Goal: Communication & Community: Answer question/provide support

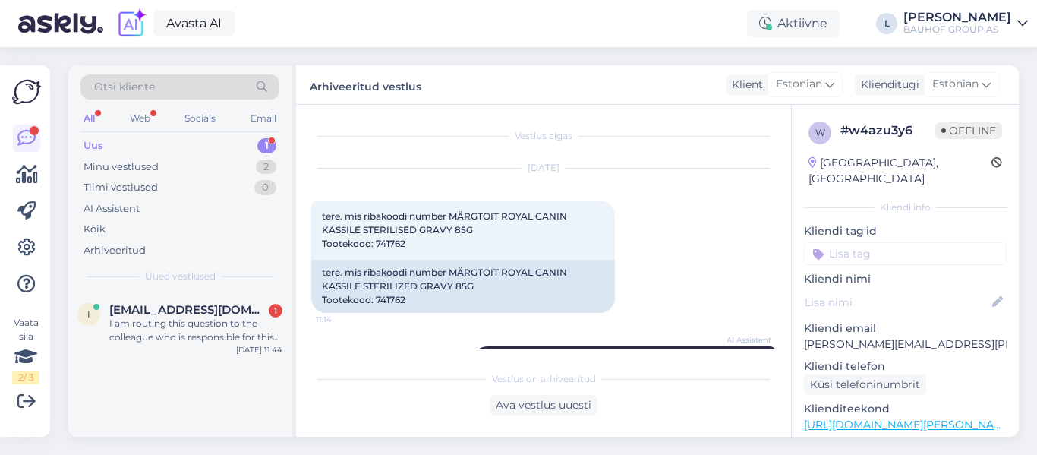
scroll to position [296, 0]
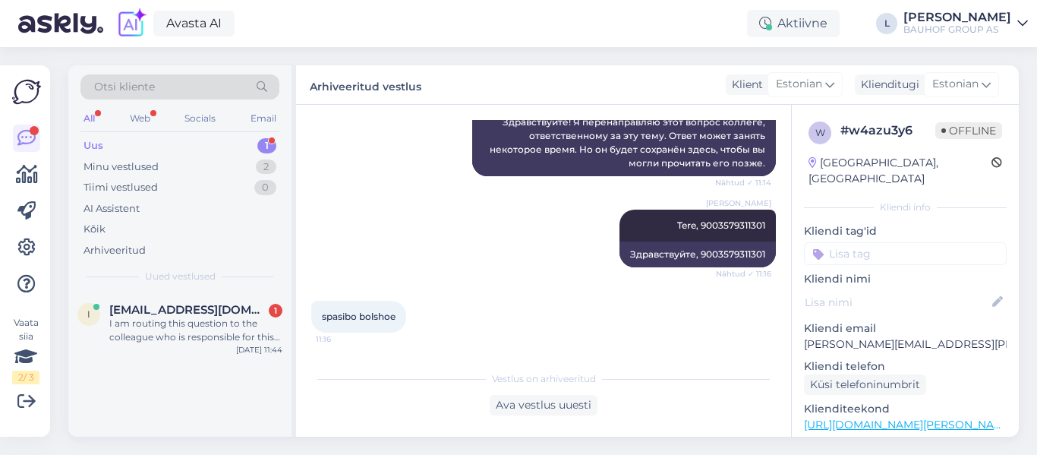
click at [124, 137] on div "Uus 1" at bounding box center [179, 145] width 199 height 21
click at [207, 333] on div "I am routing this question to the colleague who is responsible for this topic. …" at bounding box center [195, 330] width 173 height 27
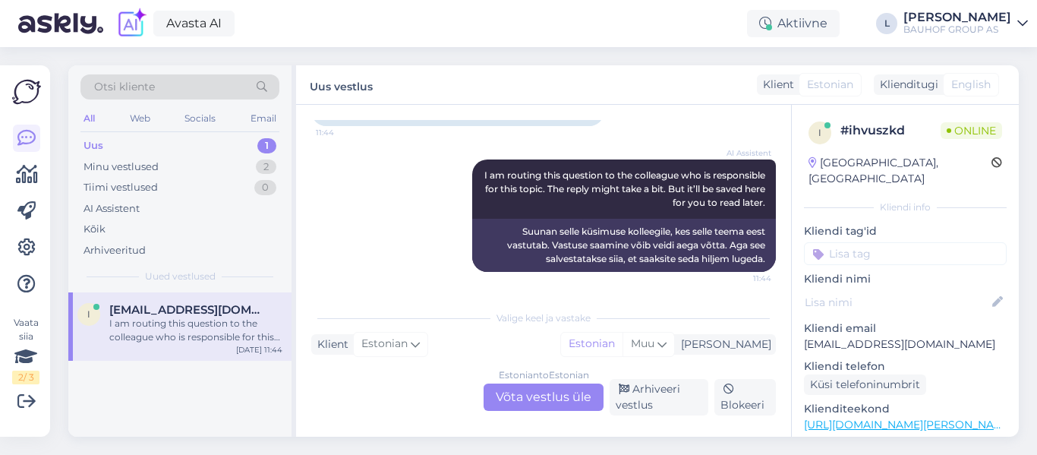
click at [541, 387] on div "Estonian to Estonian Võta vestlus üle" at bounding box center [544, 396] width 120 height 27
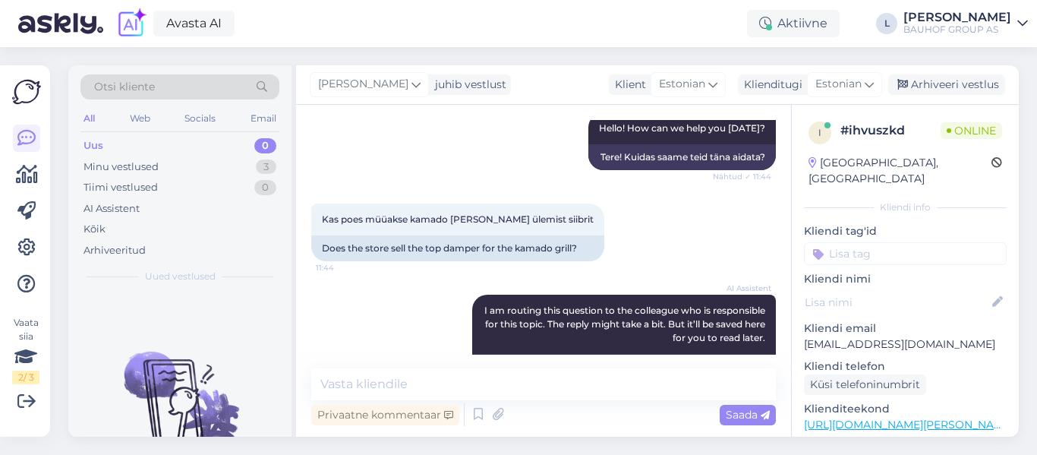
scroll to position [228, 0]
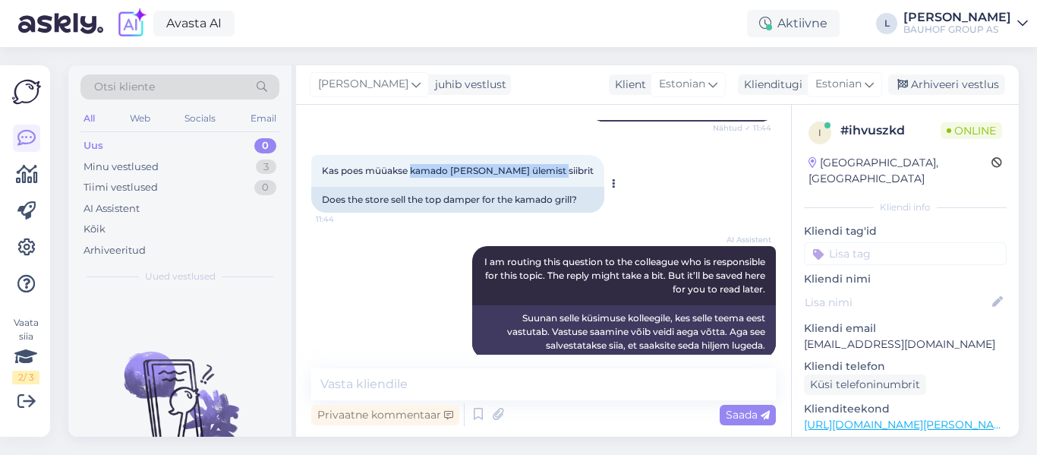
drag, startPoint x: 541, startPoint y: 168, endPoint x: 411, endPoint y: 174, distance: 130.8
click at [411, 174] on div "Kas poes müüakse kamado [PERSON_NAME] ülemist siibrit 11:44" at bounding box center [457, 171] width 293 height 32
copy span "kamado [PERSON_NAME] ülemist siibrit"
click at [442, 380] on textarea at bounding box center [543, 384] width 465 height 32
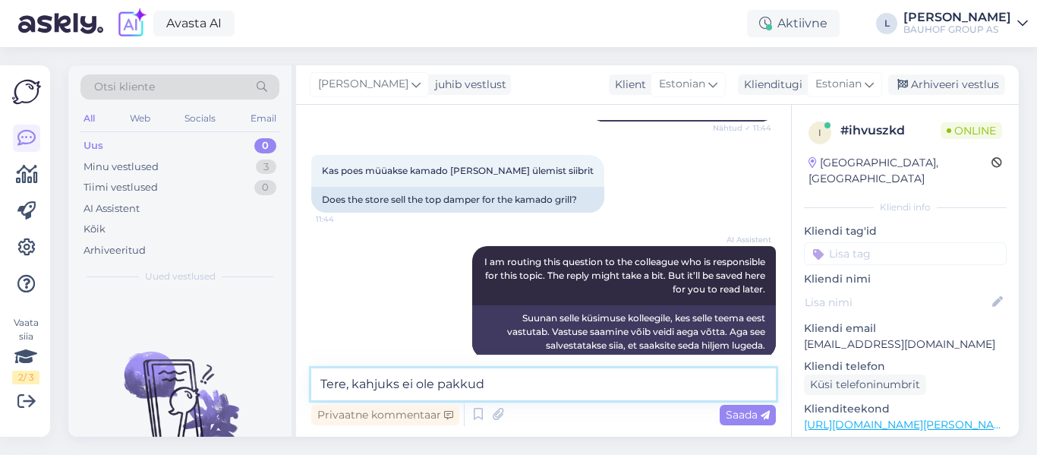
type textarea "Tere, kahjuks ei ole pakkuda"
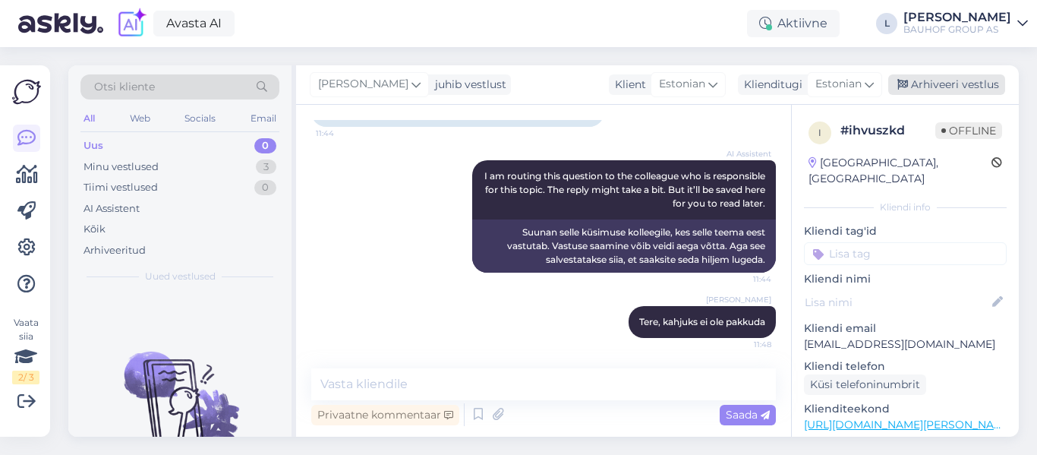
click at [958, 84] on div "Arhiveeri vestlus" at bounding box center [947, 84] width 117 height 21
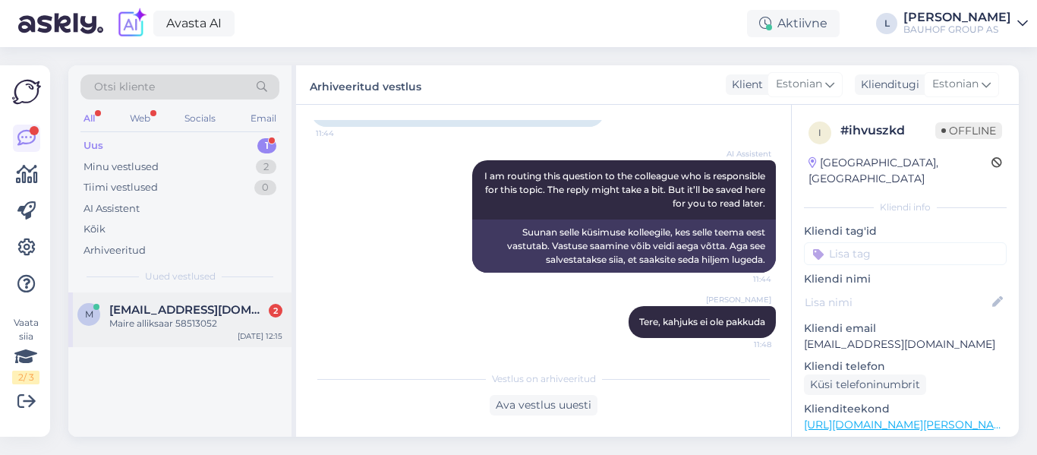
click at [174, 323] on div "Maire alliksaar 58513052" at bounding box center [195, 324] width 173 height 14
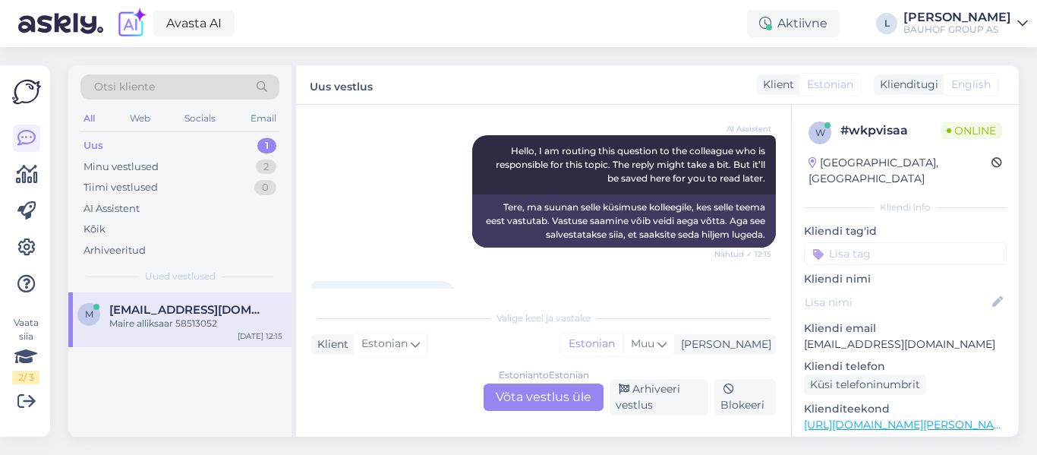
scroll to position [603, 0]
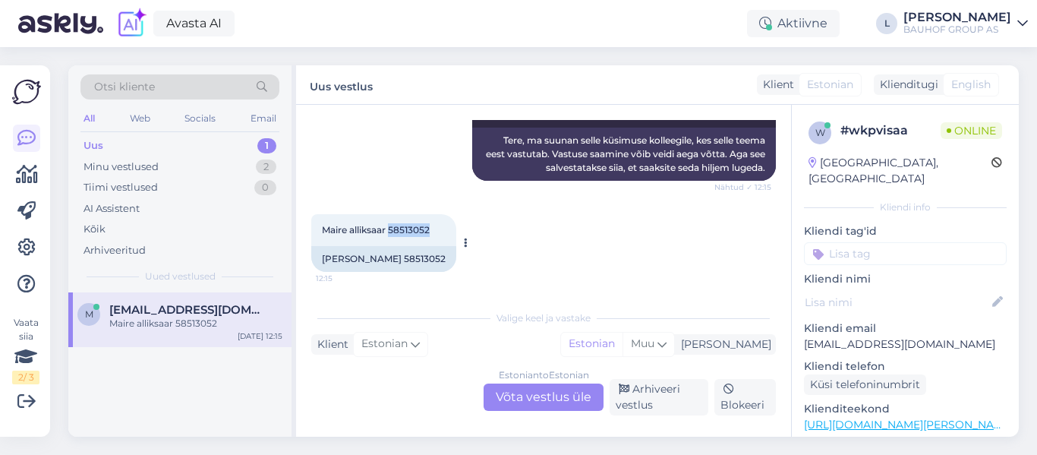
drag, startPoint x: 433, startPoint y: 232, endPoint x: 391, endPoint y: 229, distance: 41.8
click at [391, 229] on div "Maire alliksaar 58513052 12:15" at bounding box center [383, 230] width 145 height 32
copy span "58513052"
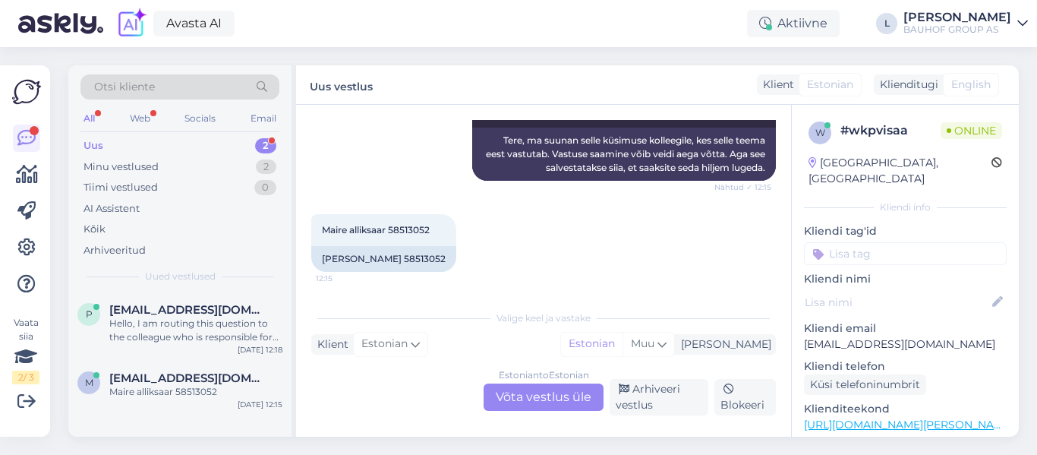
click at [526, 383] on div "Estonian to Estonian Võta vestlus üle" at bounding box center [544, 396] width 120 height 27
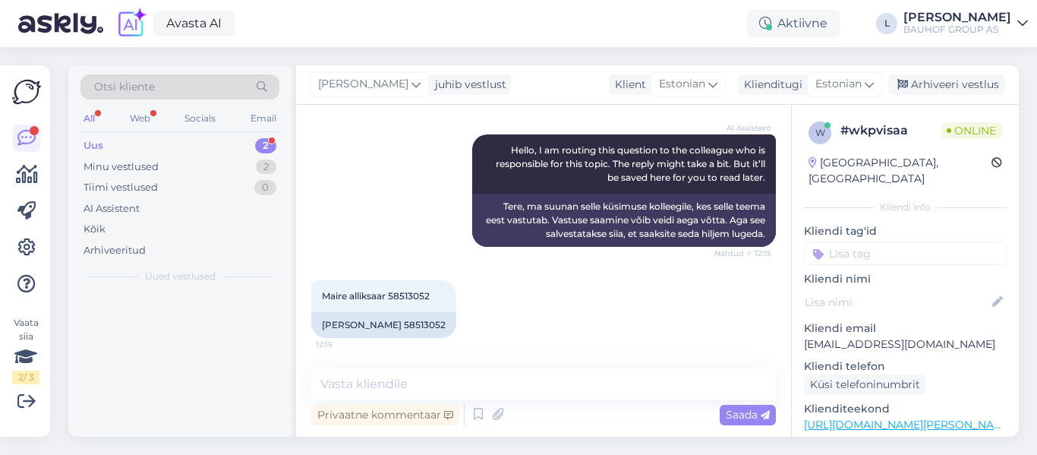
scroll to position [537, 0]
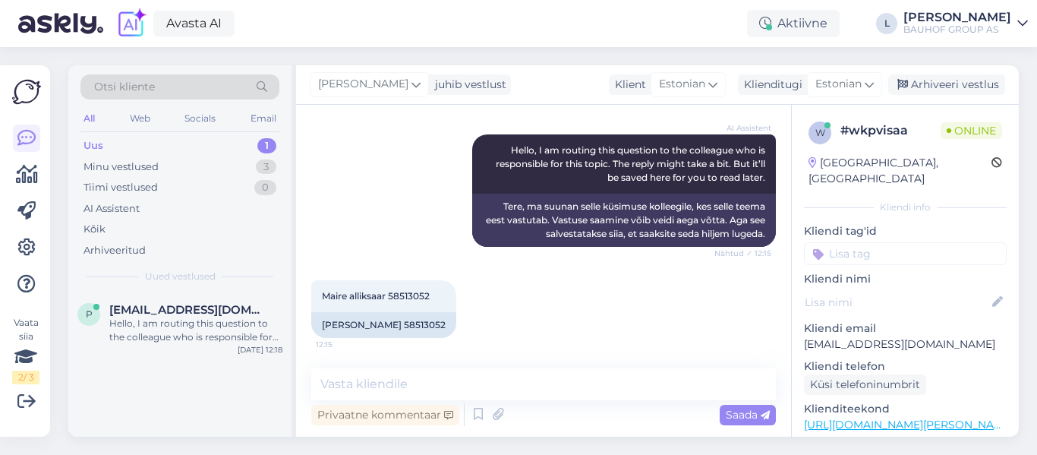
click at [450, 355] on div "Vestlus algas [DATE] Sooviks [PERSON_NAME] värvilaustid 20:04 I would like to f…" at bounding box center [543, 271] width 495 height 332
click at [441, 382] on textarea at bounding box center [543, 384] width 465 height 32
type textarea "Tere, uurime laost"
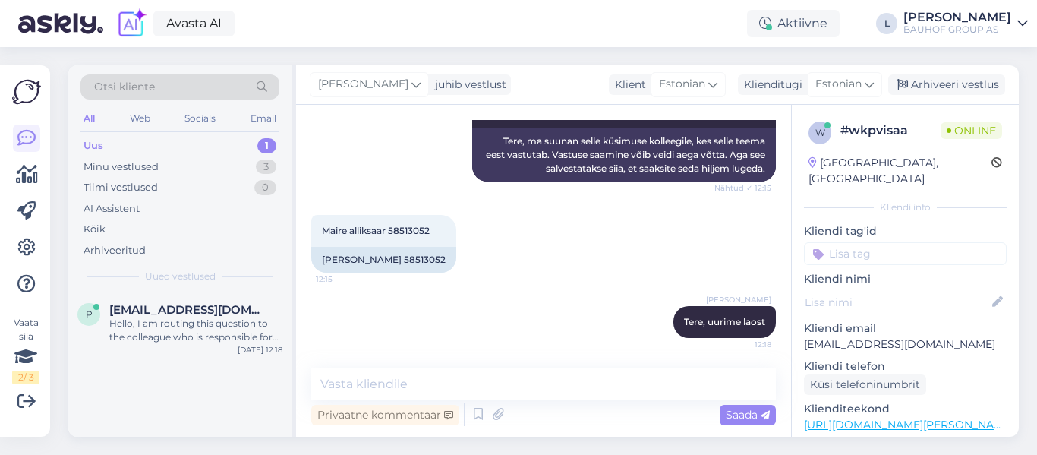
click at [94, 141] on div "Uus" at bounding box center [94, 145] width 20 height 15
click at [101, 143] on div "Uus" at bounding box center [94, 145] width 20 height 15
click at [204, 324] on div "Hello, I am routing this question to the colleague who is responsible for this …" at bounding box center [195, 330] width 173 height 27
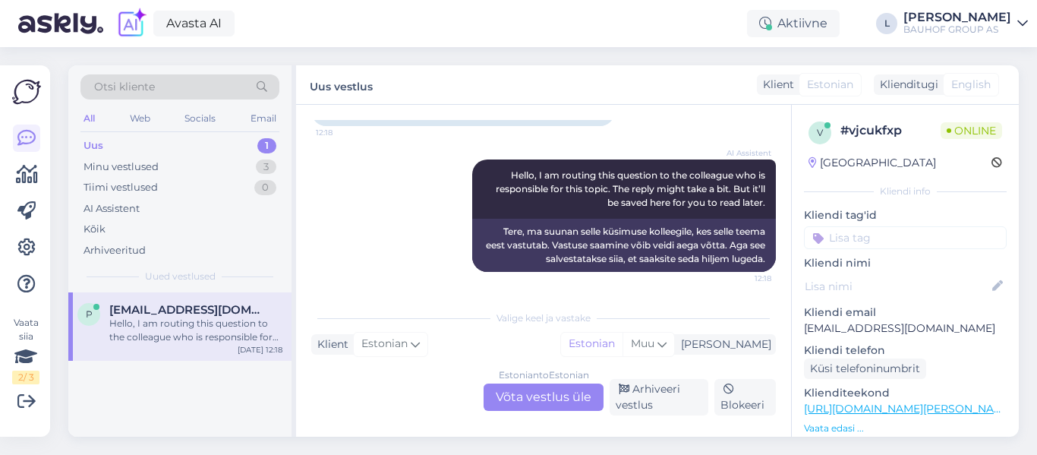
click at [548, 394] on div "Estonian to Estonian Võta vestlus üle" at bounding box center [544, 396] width 120 height 27
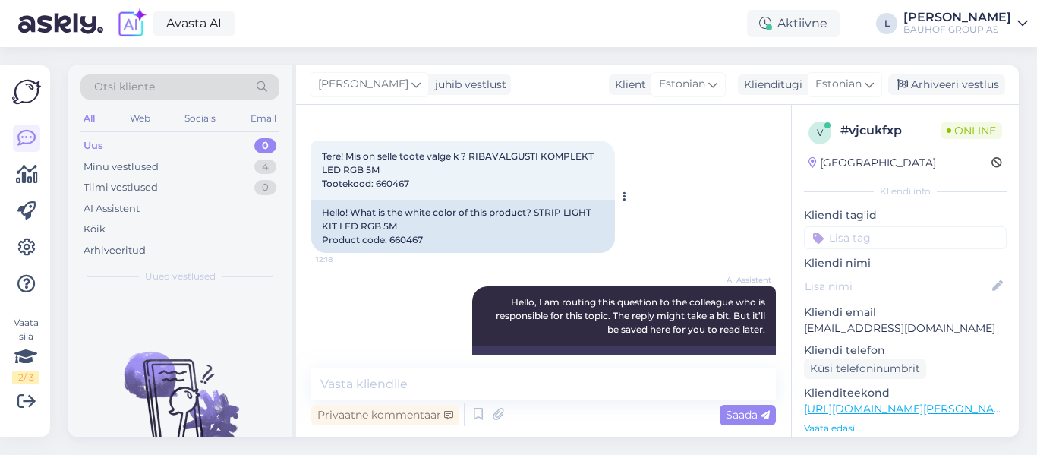
scroll to position [0, 0]
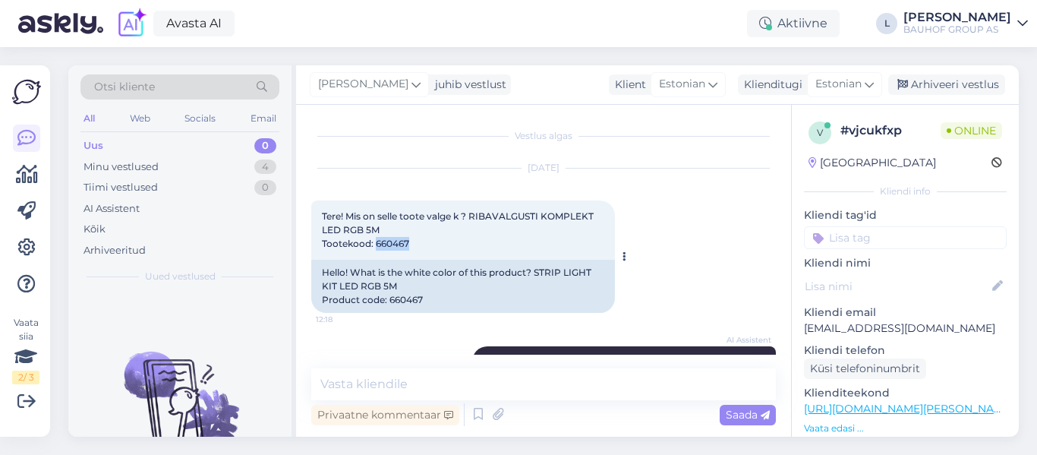
drag, startPoint x: 413, startPoint y: 245, endPoint x: 377, endPoint y: 245, distance: 36.5
click at [377, 245] on div "Tere! Mis on selle toote valge k ? RIBAVALGUSTI KOMPLEKT LED RGB 5M Tootekood: …" at bounding box center [463, 229] width 304 height 59
copy span "660467"
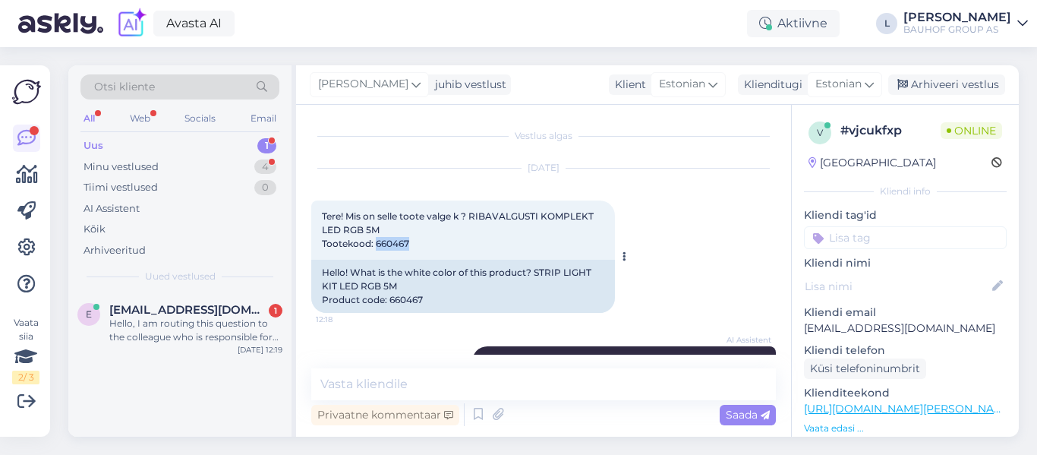
click at [436, 245] on div "Tere! Mis on selle toote valge k ? RIBAVALGUSTI KOMPLEKT LED RGB 5M Tootekood: …" at bounding box center [463, 229] width 304 height 59
click at [177, 324] on div "Hello, I am routing this question to the colleague who is responsible for this …" at bounding box center [195, 330] width 173 height 27
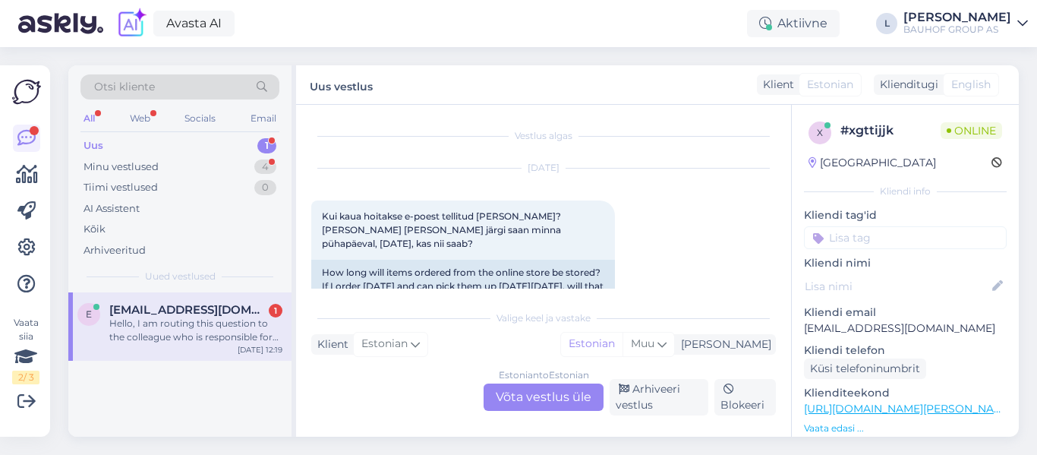
click at [538, 399] on div "Estonian to Estonian Võta vestlus üle" at bounding box center [544, 396] width 120 height 27
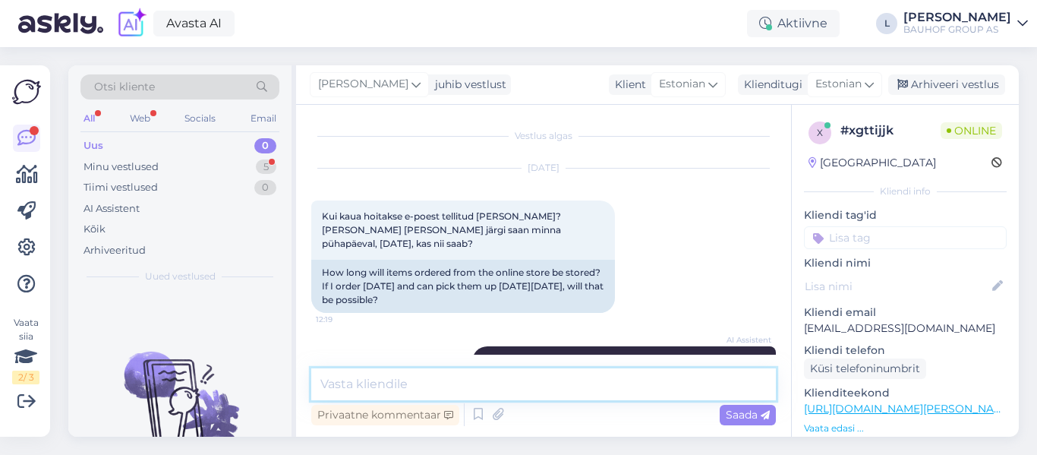
click at [497, 385] on textarea at bounding box center [543, 384] width 465 height 32
type textarea "Tere, 7 päeva"
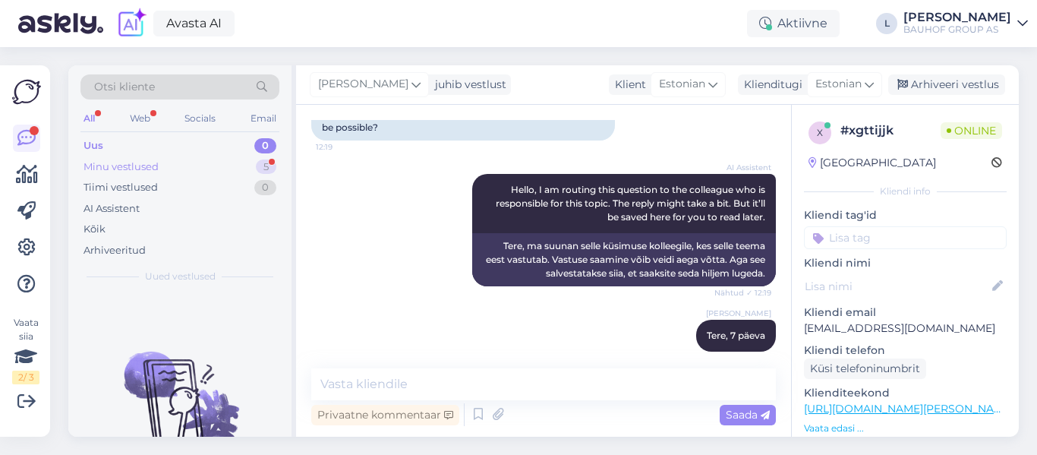
scroll to position [238, 0]
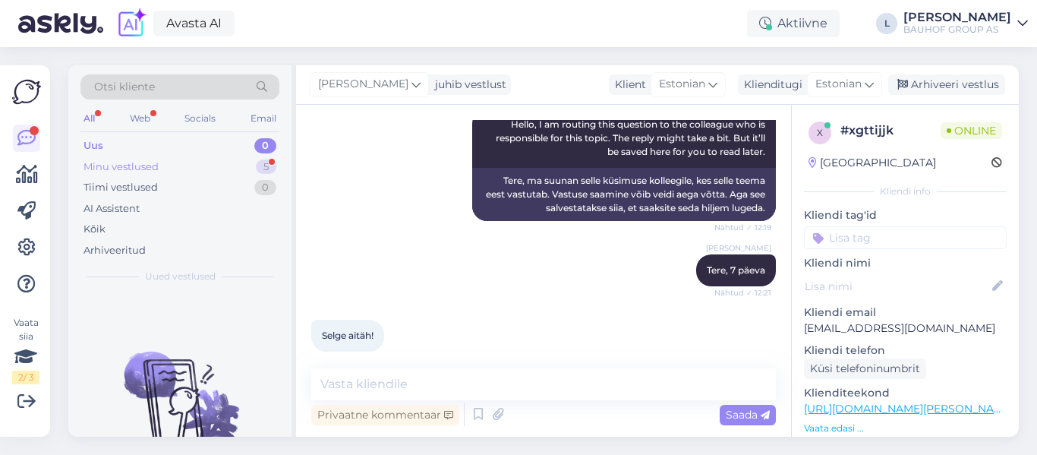
click at [138, 166] on div "Minu vestlused" at bounding box center [121, 166] width 75 height 15
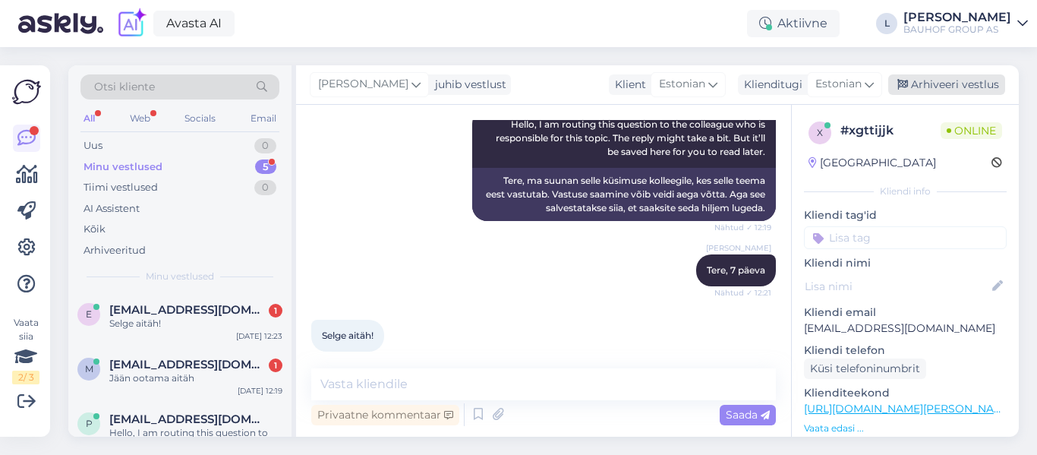
click at [937, 88] on div "Arhiveeri vestlus" at bounding box center [947, 84] width 117 height 21
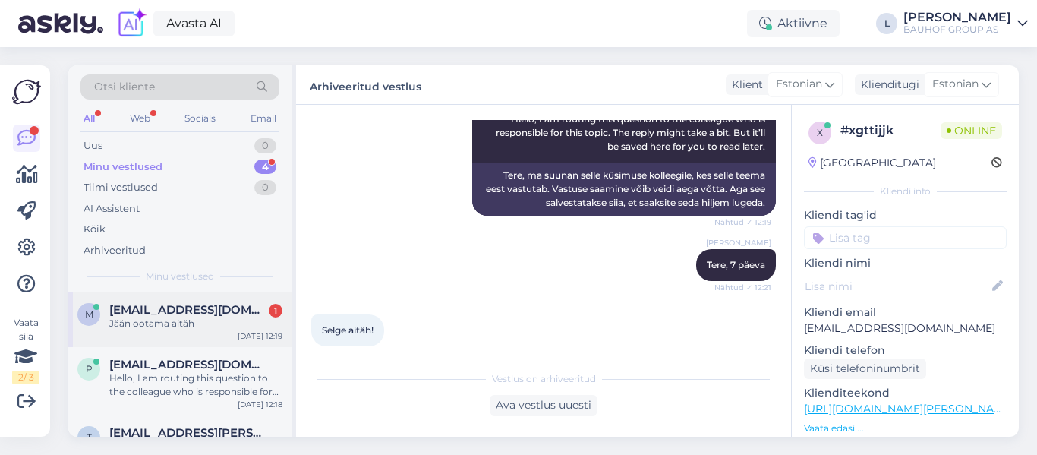
click at [182, 316] on span "[EMAIL_ADDRESS][DOMAIN_NAME]" at bounding box center [188, 310] width 158 height 14
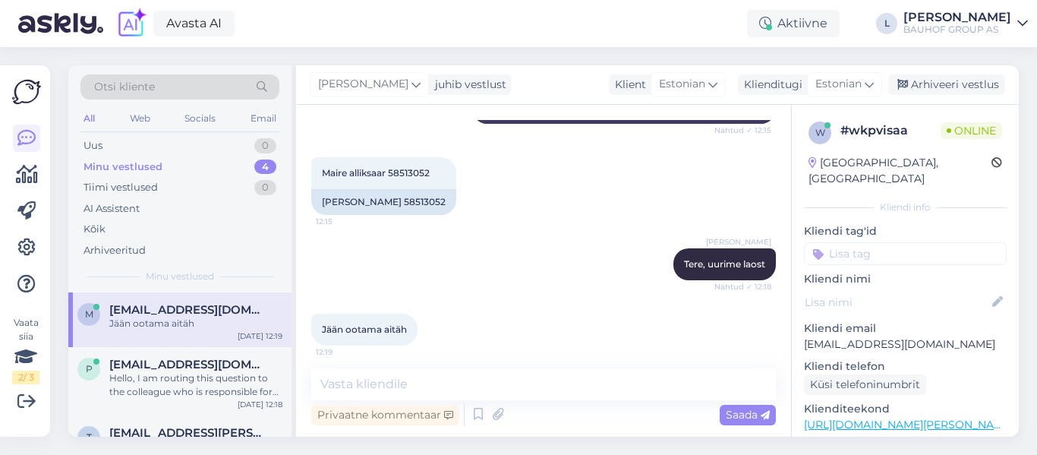
scroll to position [668, 0]
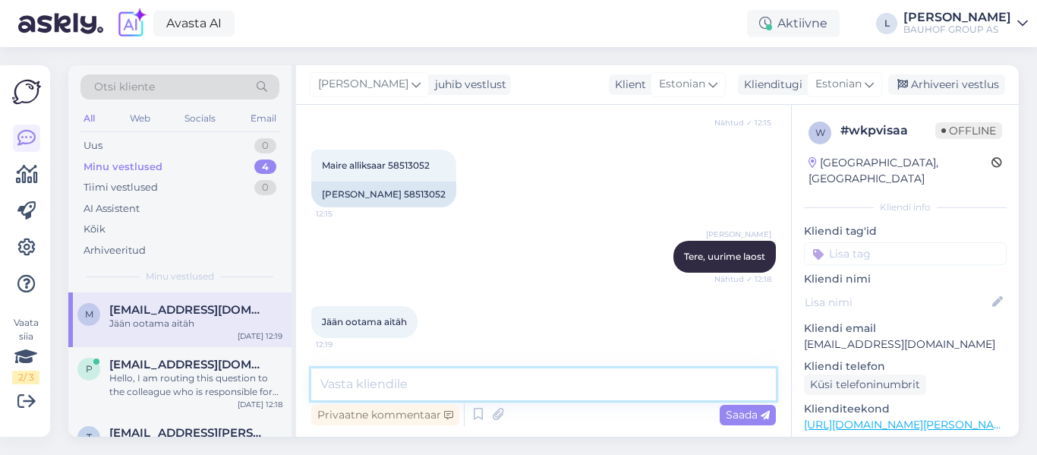
click at [453, 386] on textarea at bounding box center [543, 384] width 465 height 32
type textarea "saadetis on [PERSON_NAME] toimetuses"
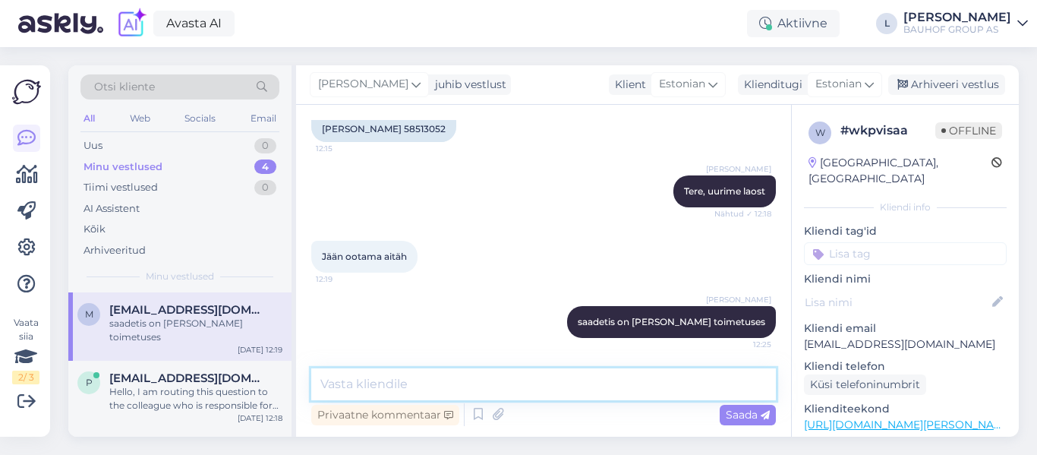
paste textarea "[URL][DOMAIN_NAME]"
type textarea "[URL][DOMAIN_NAME]"
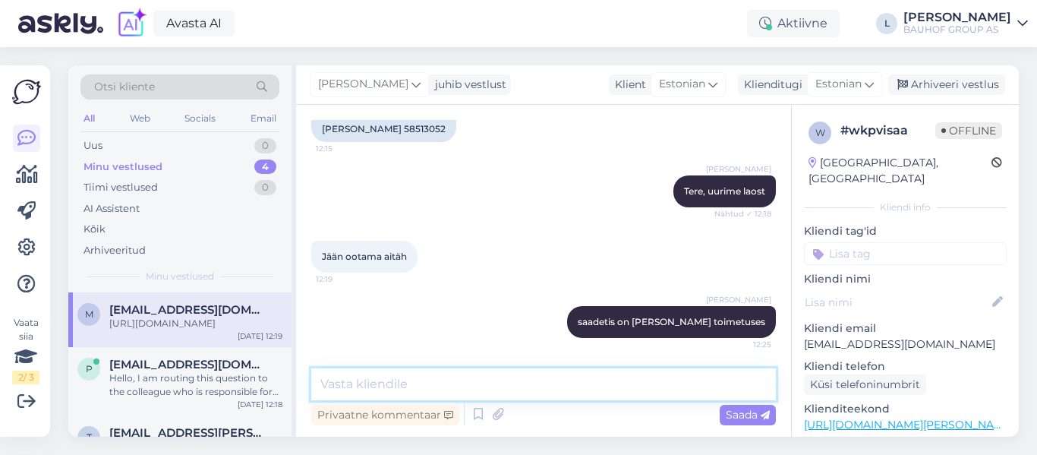
scroll to position [812, 0]
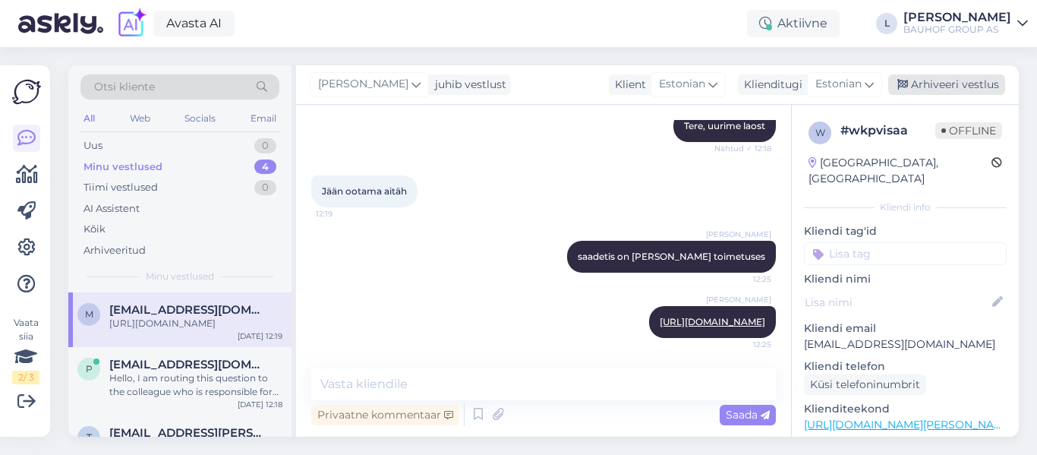
click at [954, 80] on div "Arhiveeri vestlus" at bounding box center [947, 84] width 117 height 21
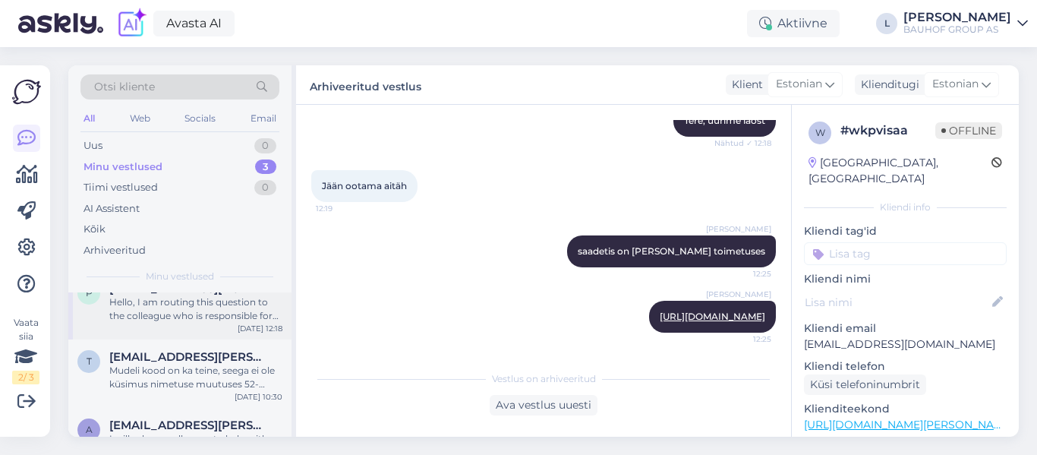
scroll to position [0, 0]
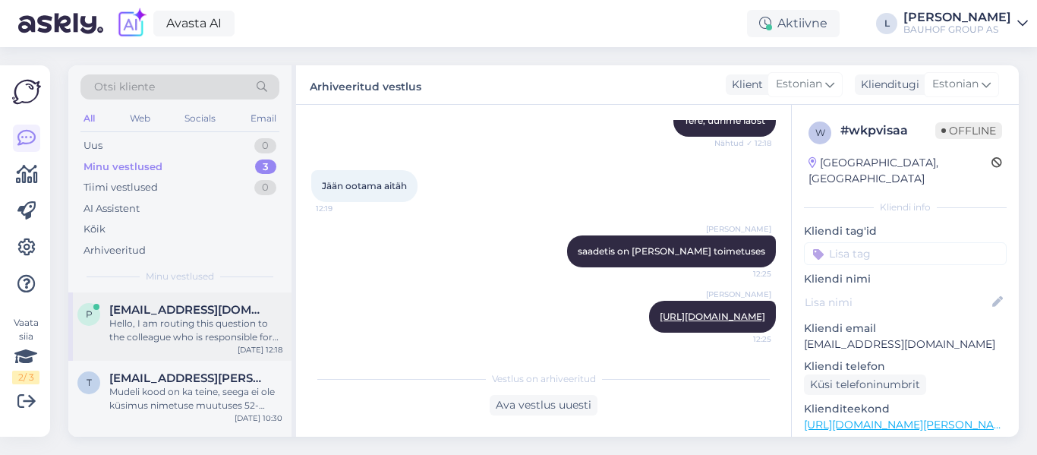
click at [192, 322] on div "Hello, I am routing this question to the colleague who is responsible for this …" at bounding box center [195, 330] width 173 height 27
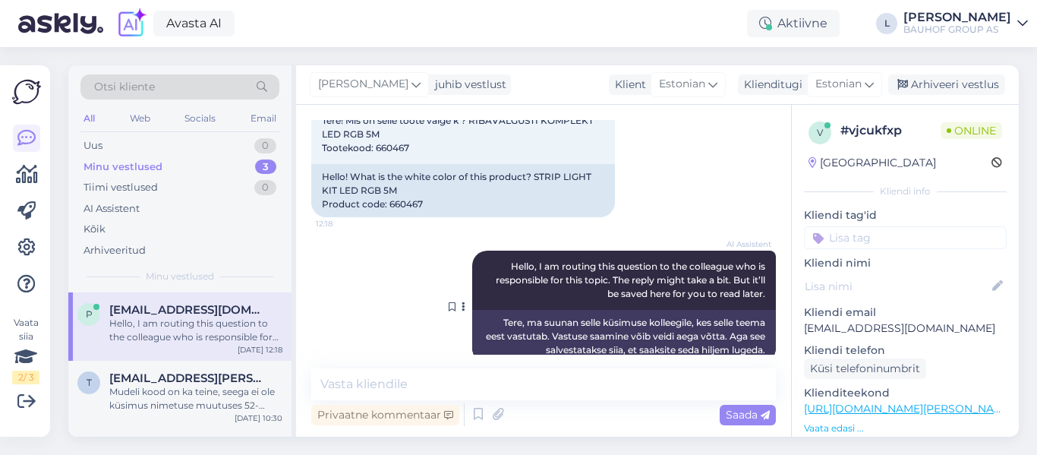
scroll to position [121, 0]
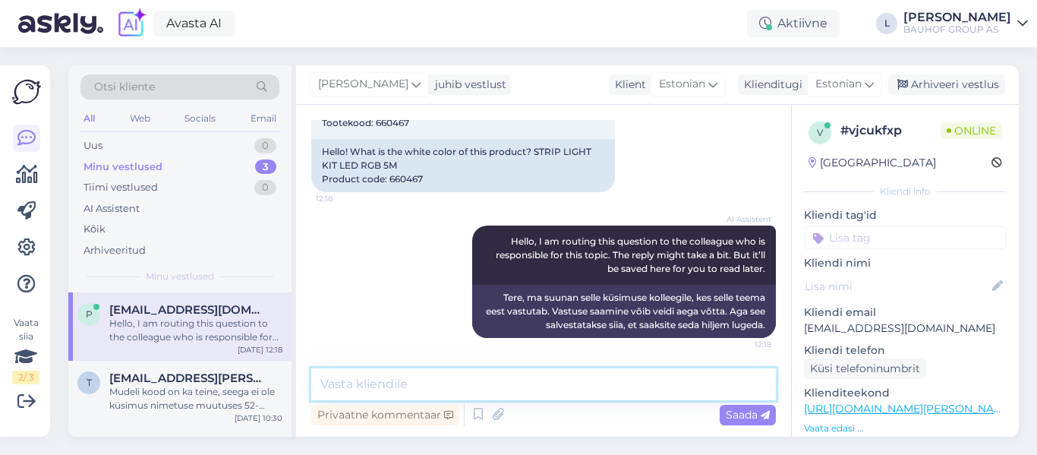
click at [431, 384] on textarea at bounding box center [543, 384] width 465 height 32
type textarea "Tere, täpsustage oa küsimuse palun"
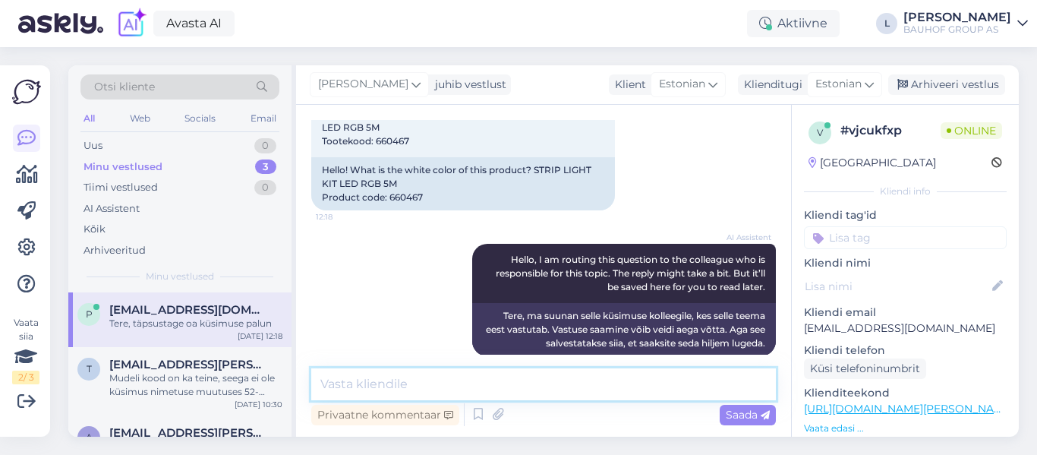
scroll to position [0, 0]
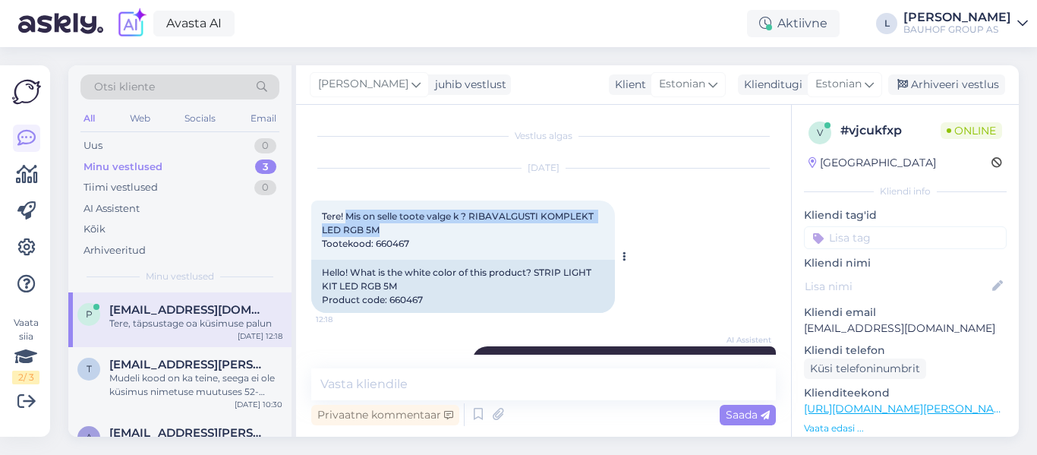
drag, startPoint x: 386, startPoint y: 230, endPoint x: 352, endPoint y: 216, distance: 36.1
click at [351, 216] on div "Tere! Mis on selle toote valge k ? RIBAVALGUSTI KOMPLEKT LED RGB 5M Tootekood: …" at bounding box center [463, 229] width 304 height 59
copy span "Mis on selle toote valge k ? RIBAVALGUSTI KOMPLEKT LED RGB 5M"
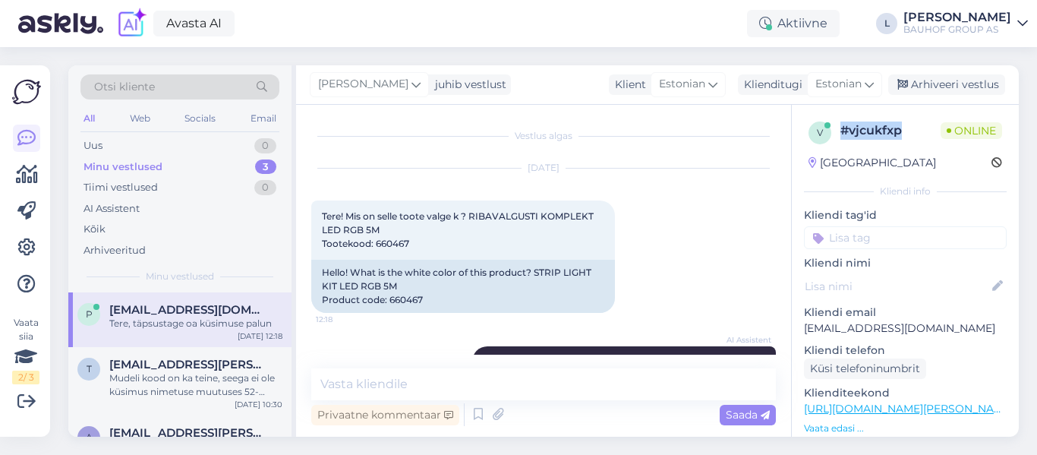
drag, startPoint x: 904, startPoint y: 128, endPoint x: 838, endPoint y: 132, distance: 66.2
click at [835, 131] on div "v # vjcukfxp Online" at bounding box center [906, 133] width 194 height 23
copy div "# vjcukfxp"
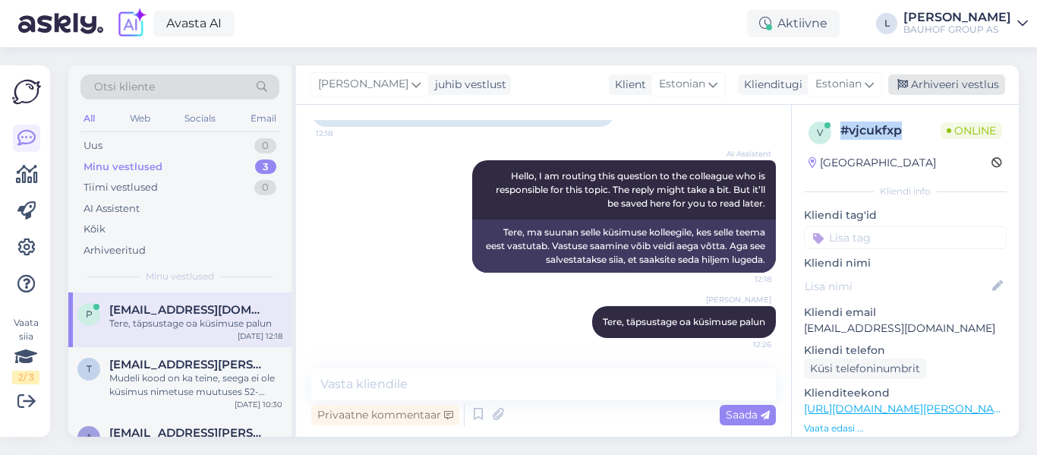
click at [911, 86] on div "Arhiveeri vestlus" at bounding box center [947, 84] width 117 height 21
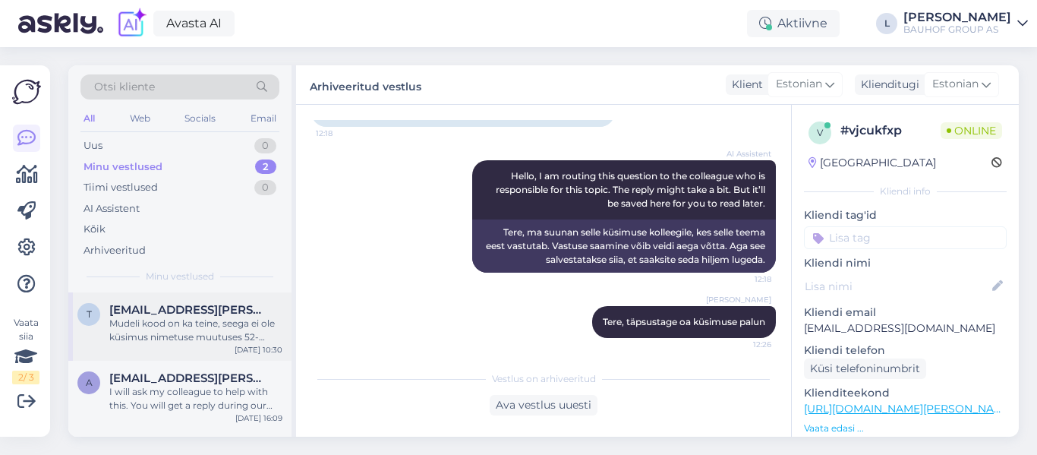
click at [201, 316] on span "[EMAIL_ADDRESS][PERSON_NAME][DOMAIN_NAME]" at bounding box center [188, 310] width 158 height 14
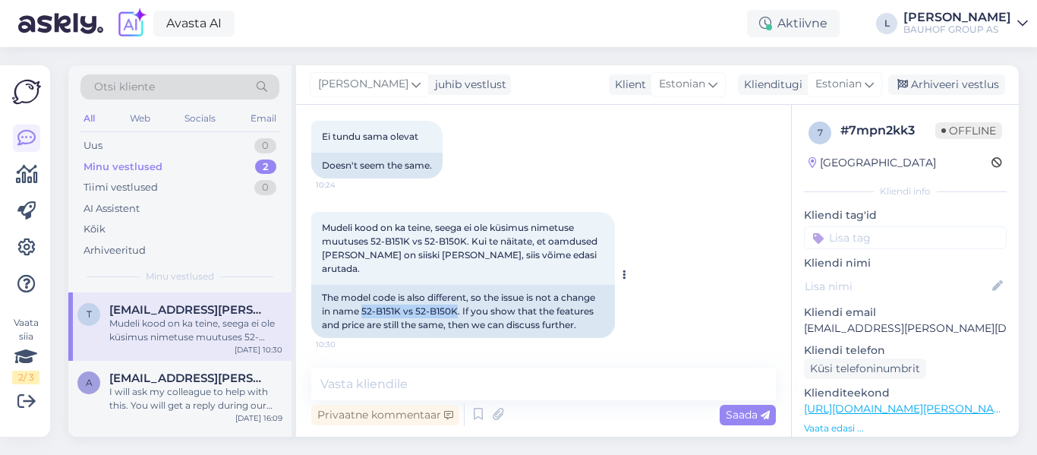
drag, startPoint x: 458, startPoint y: 311, endPoint x: 363, endPoint y: 312, distance: 94.9
click at [363, 312] on div "The model code is also different, so the issue is not a change in name 52-B151K…" at bounding box center [463, 311] width 304 height 53
copy div "52-B151K vs 52-B150K"
